Goal: Find contact information: Find contact information

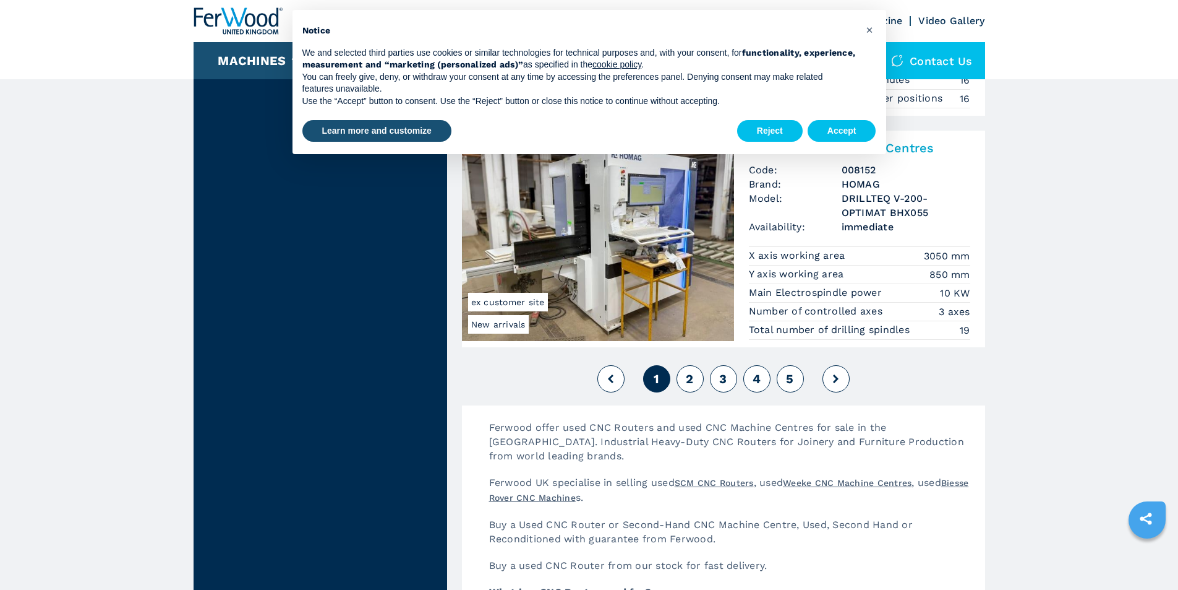
scroll to position [2969, 0]
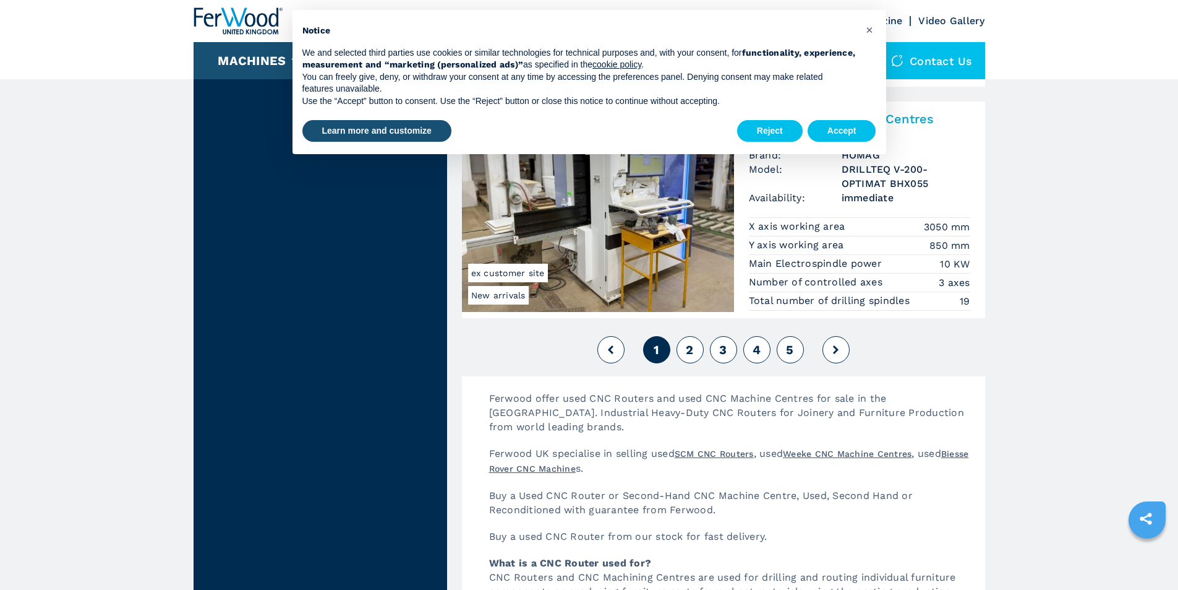
click at [694, 348] on button "2" at bounding box center [690, 349] width 27 height 27
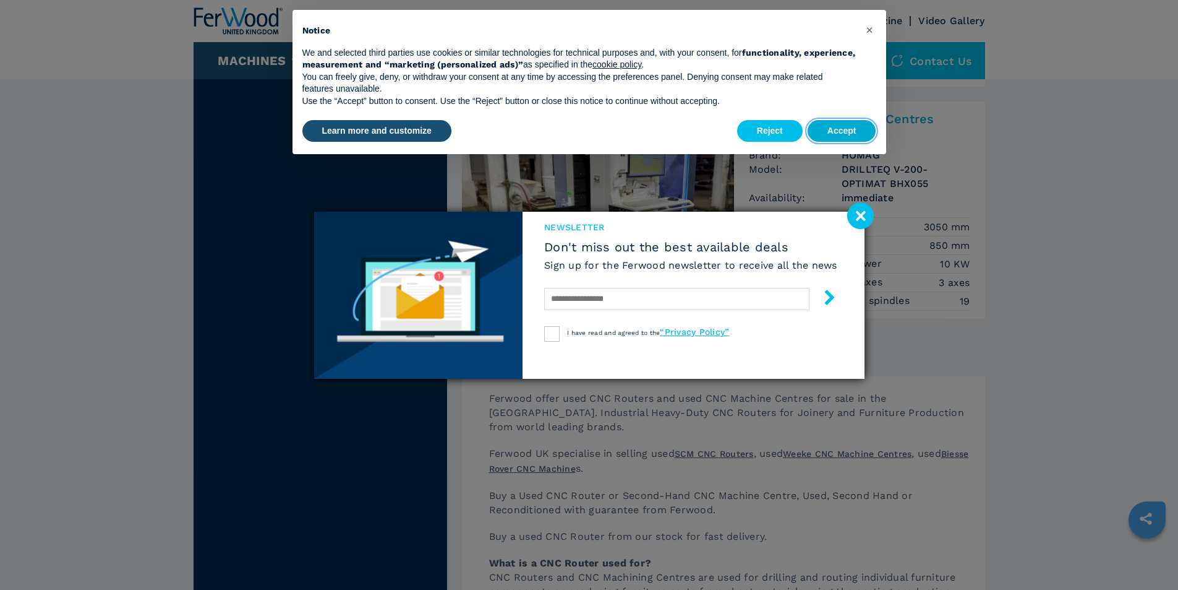
click at [830, 133] on button "Accept" at bounding box center [842, 131] width 69 height 22
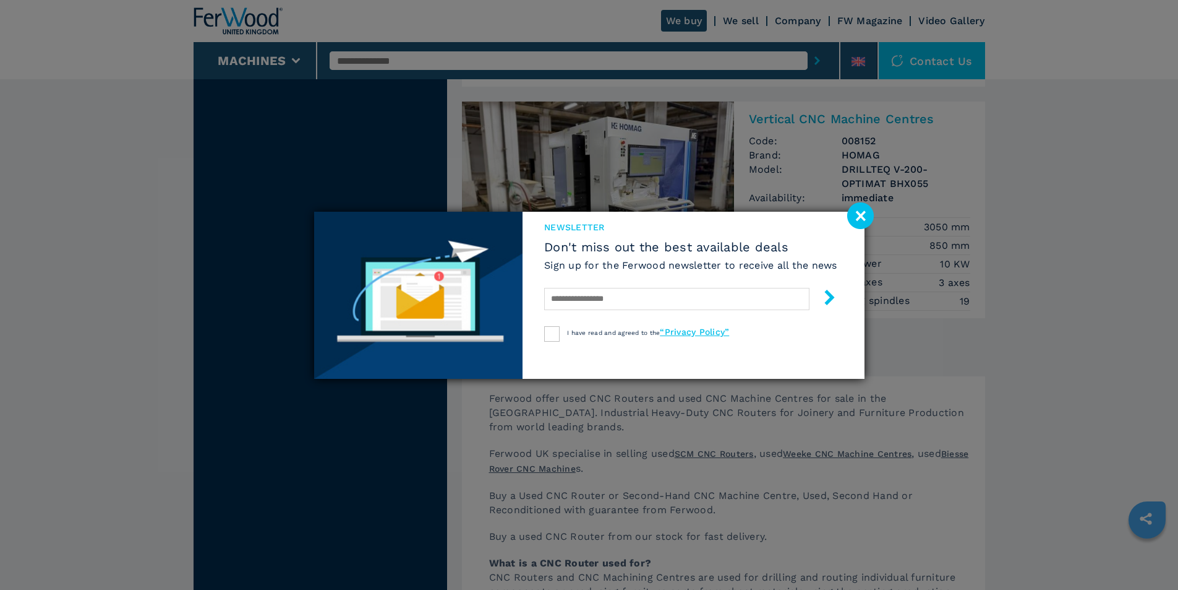
click at [855, 219] on image at bounding box center [860, 215] width 27 height 27
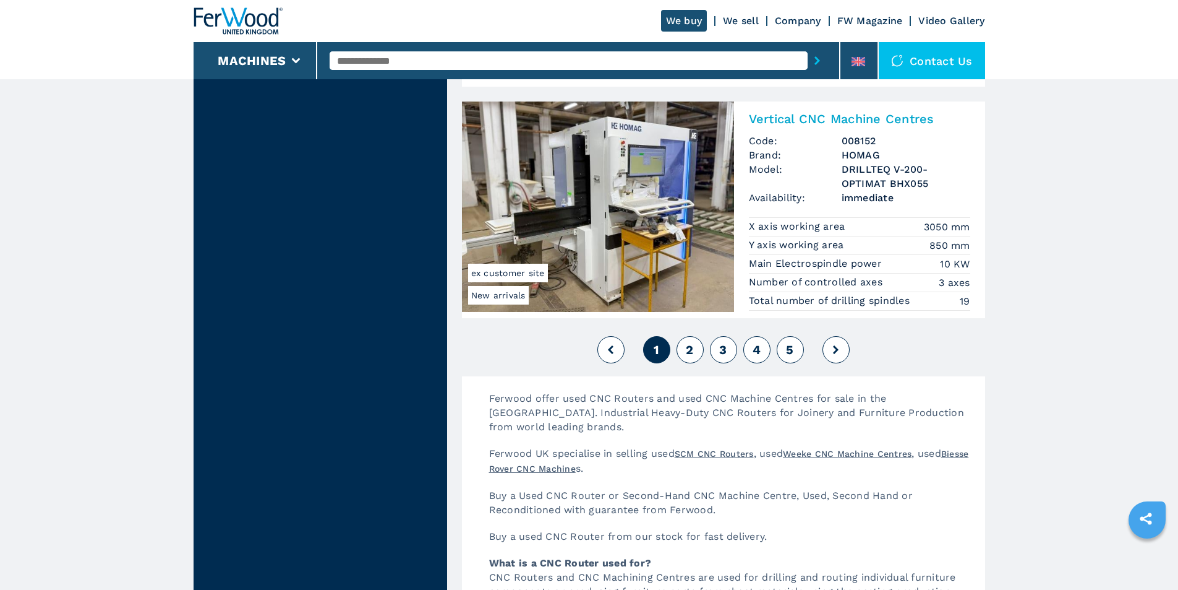
click at [685, 347] on button "2" at bounding box center [690, 349] width 27 height 27
click at [728, 353] on button "3" at bounding box center [723, 349] width 27 height 27
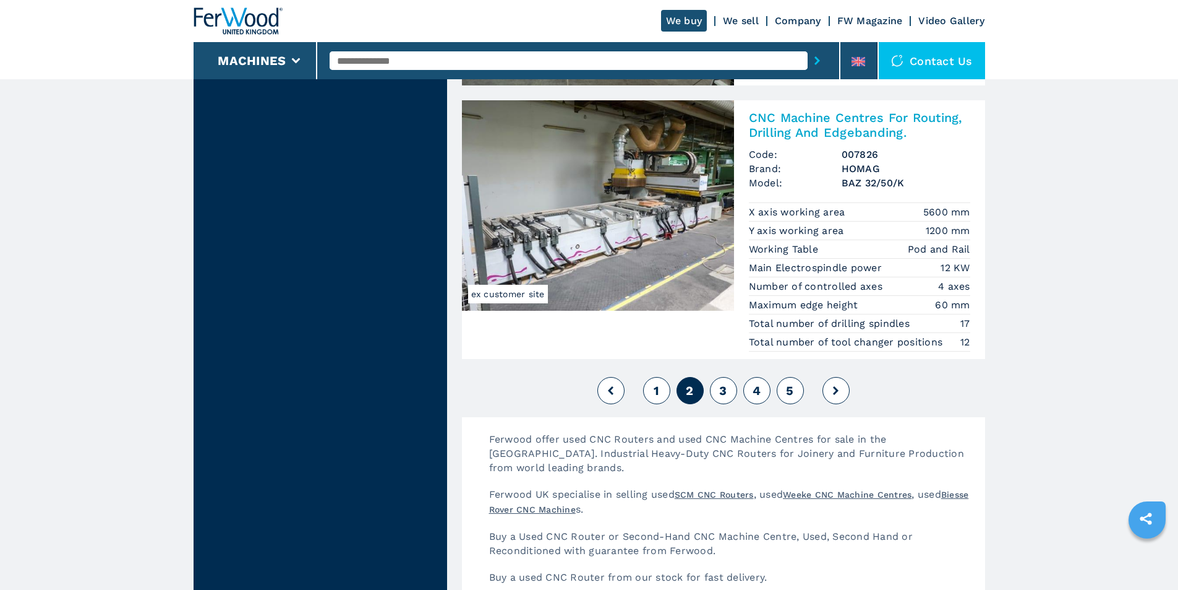
scroll to position [3093, 0]
click at [729, 388] on button "3" at bounding box center [723, 388] width 27 height 27
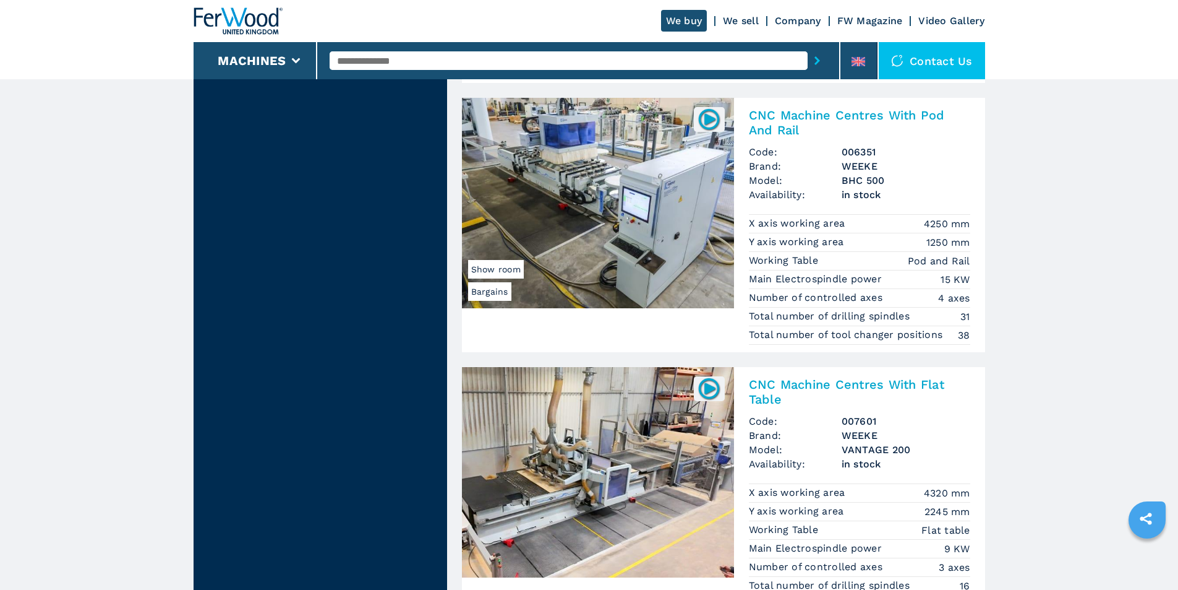
scroll to position [2907, 0]
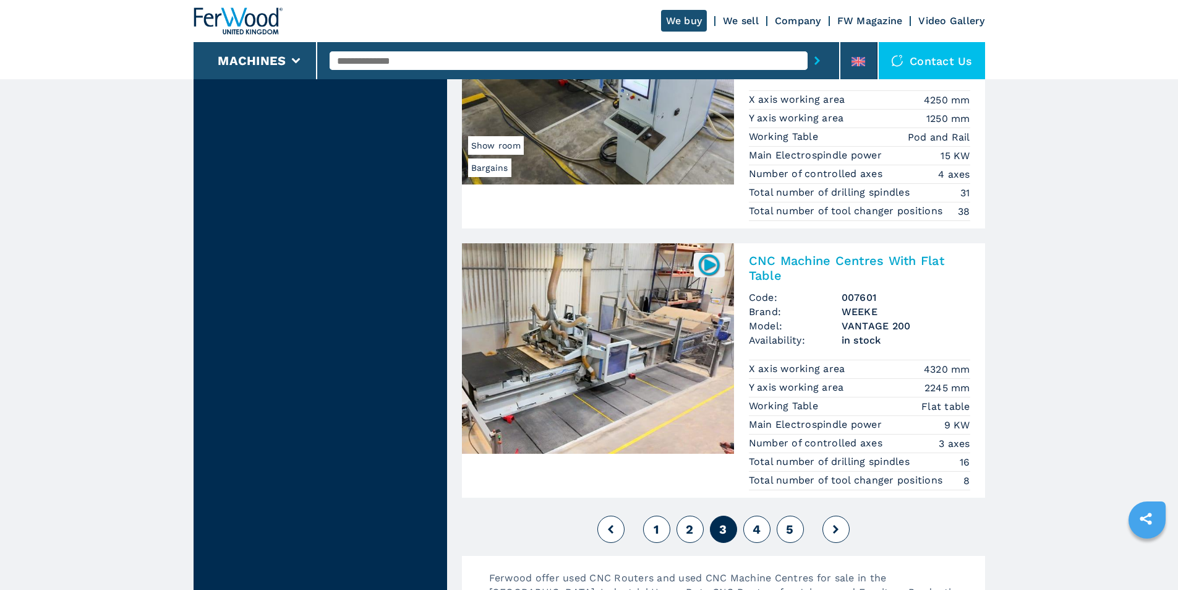
click at [753, 525] on span "4" at bounding box center [757, 528] width 8 height 15
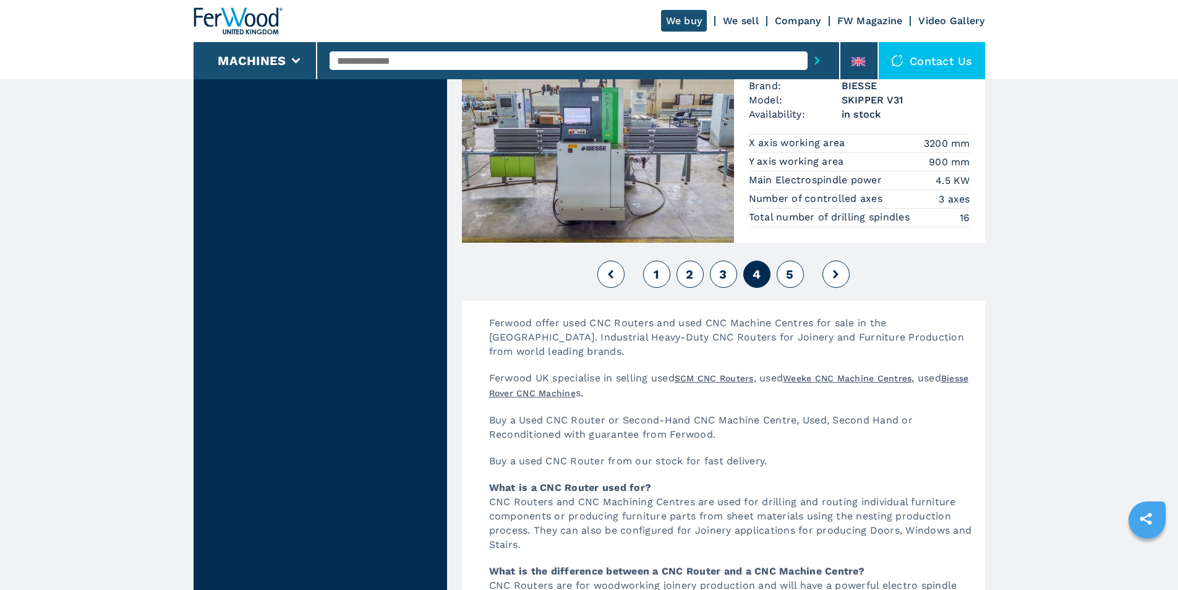
scroll to position [3093, 0]
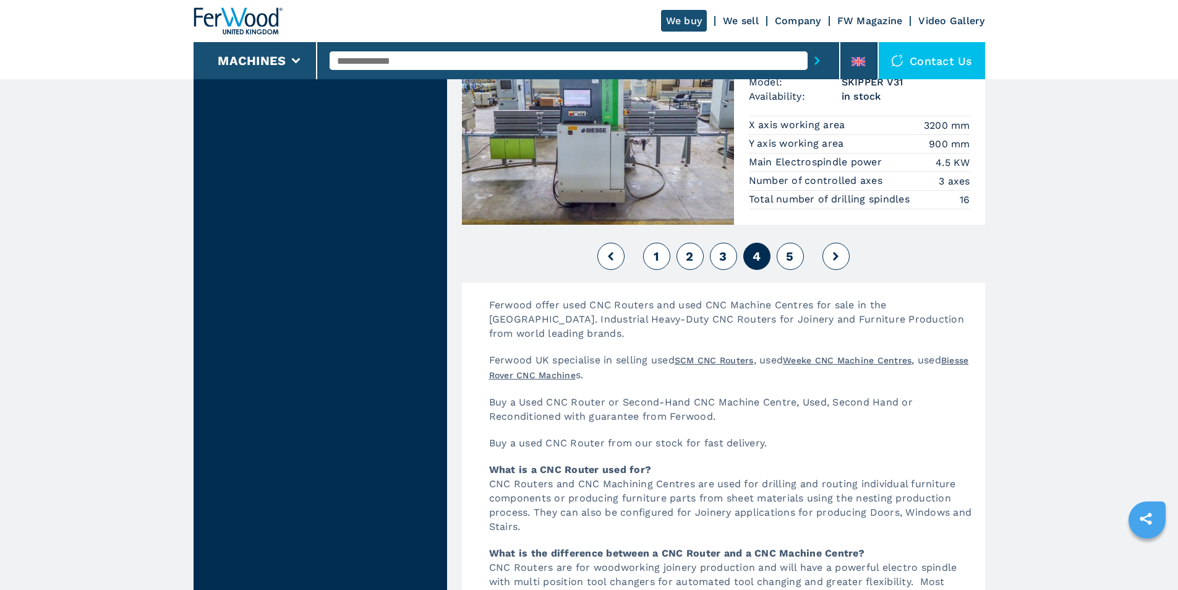
click at [787, 247] on button "5" at bounding box center [790, 255] width 27 height 27
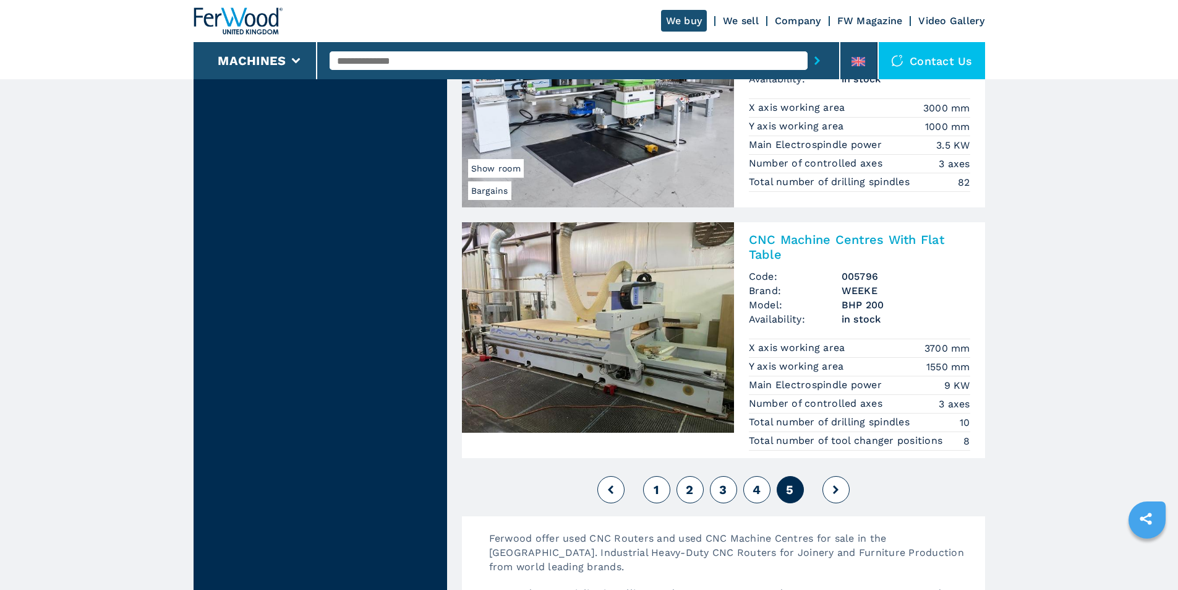
scroll to position [2289, 0]
click at [658, 491] on span "1" at bounding box center [657, 490] width 6 height 15
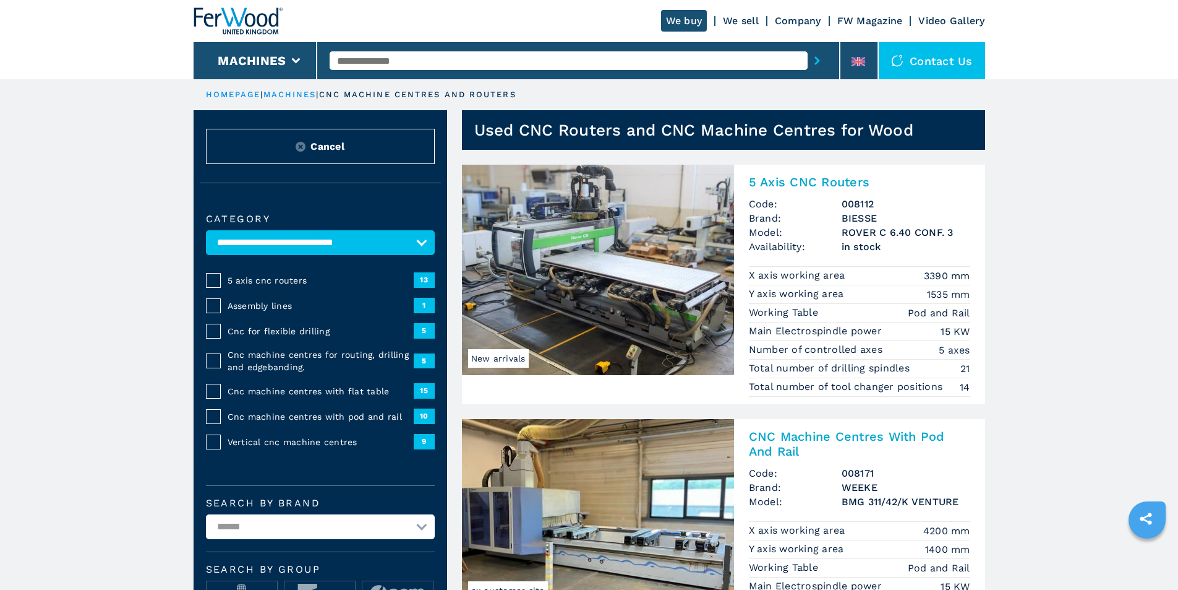
click at [937, 59] on div "Contact us" at bounding box center [932, 60] width 106 height 37
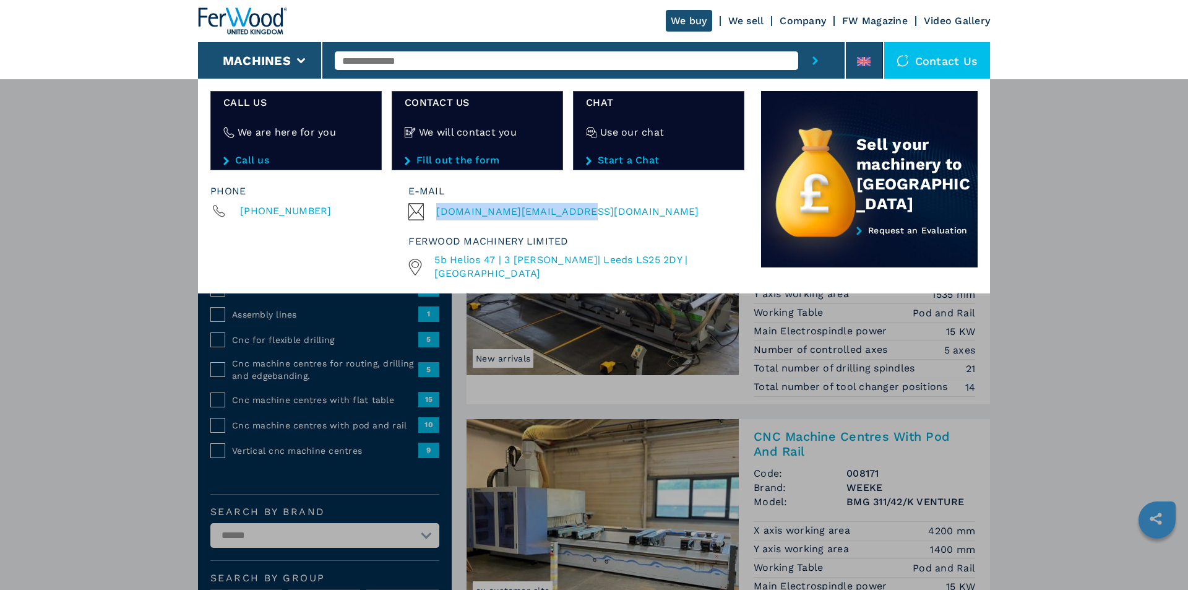
drag, startPoint x: 580, startPoint y: 213, endPoint x: 435, endPoint y: 208, distance: 145.5
click at [435, 208] on div "[DOMAIN_NAME][EMAIL_ADDRESS][DOMAIN_NAME]" at bounding box center [573, 211] width 330 height 17
copy span "[DOMAIN_NAME][EMAIL_ADDRESS][DOMAIN_NAME]"
click at [740, 16] on link "We sell" at bounding box center [746, 21] width 36 height 12
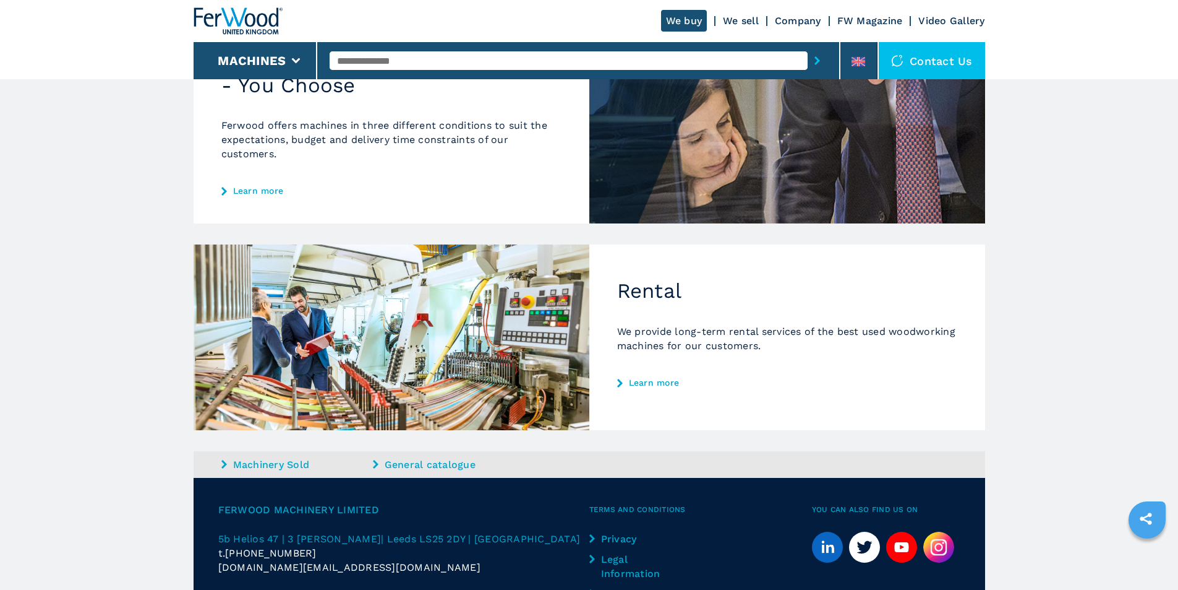
scroll to position [585, 0]
